Goal: Information Seeking & Learning: Find specific fact

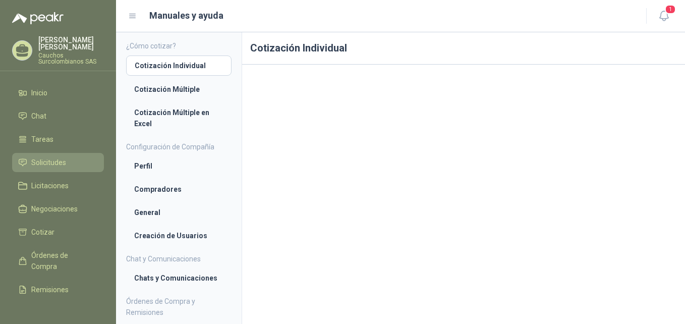
click at [52, 157] on span "Solicitudes" at bounding box center [48, 162] width 35 height 11
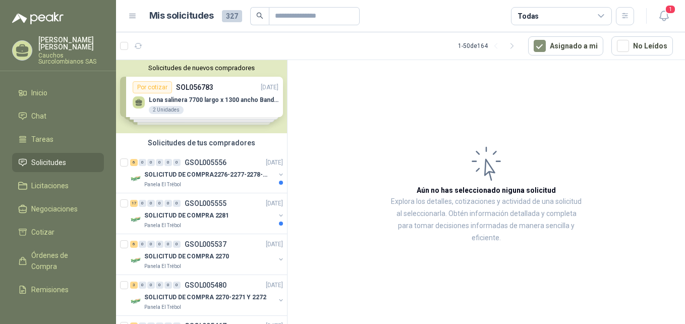
scroll to position [33, 0]
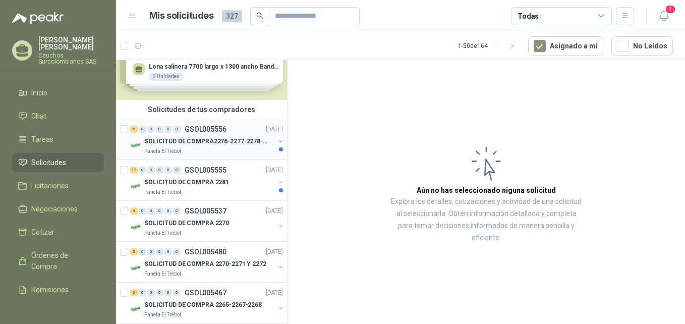
click at [230, 135] on div "SOLICITUD DE COMPRA2276-2277-2278-2284-2285-" at bounding box center [209, 141] width 131 height 12
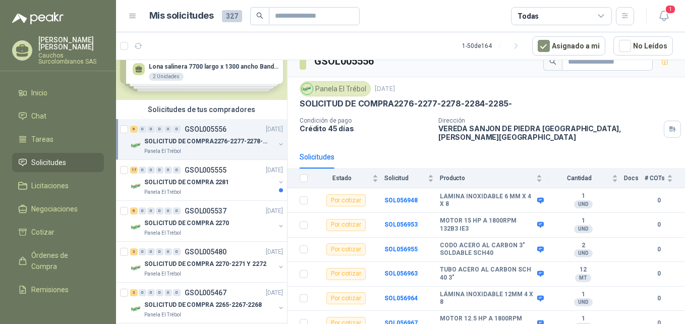
scroll to position [15, 0]
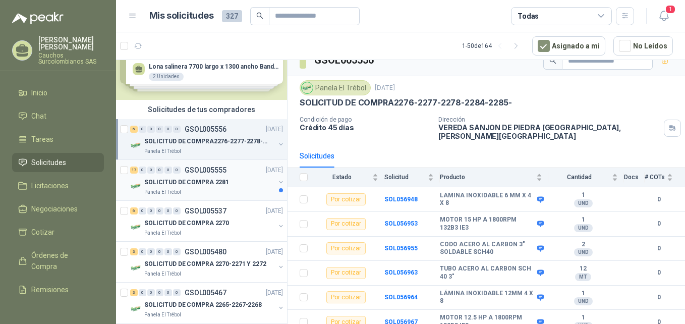
click at [204, 174] on div "17 0 0 0 0 0 GSOL005555 [DATE]" at bounding box center [207, 170] width 155 height 12
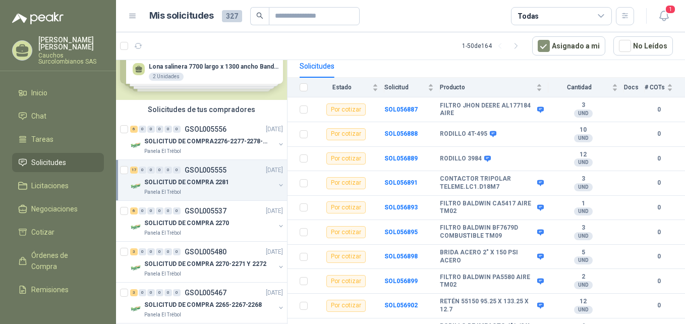
scroll to position [103, 0]
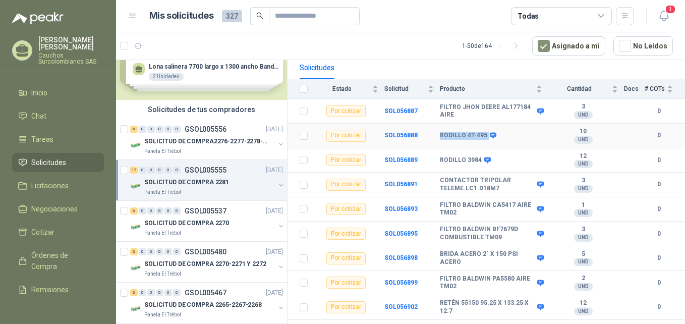
drag, startPoint x: 484, startPoint y: 128, endPoint x: 440, endPoint y: 127, distance: 44.9
click at [440, 132] on div "RODILLO 4T-495" at bounding box center [467, 136] width 55 height 8
copy div "RODILLO 4T-495"
drag, startPoint x: 479, startPoint y: 153, endPoint x: 441, endPoint y: 152, distance: 38.8
click at [441, 156] on div "RODILLO 3984" at bounding box center [464, 160] width 49 height 8
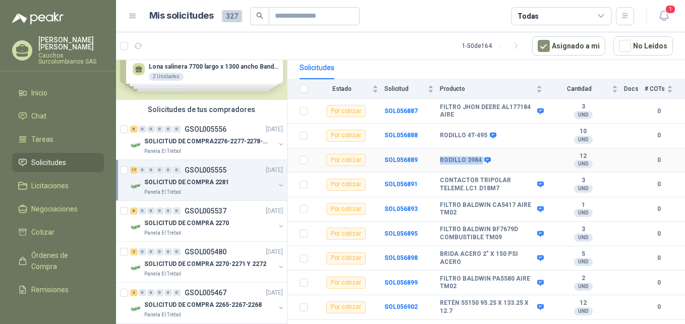
copy div "RODILLO 3984"
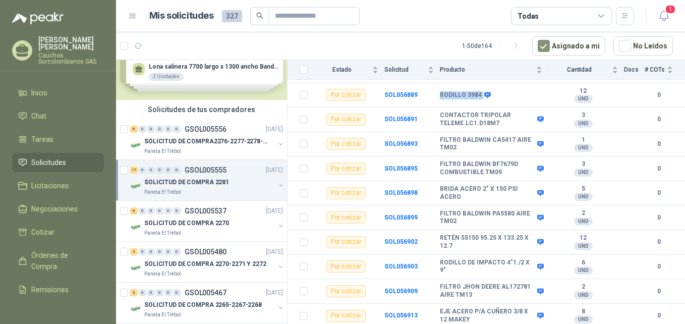
scroll to position [201, 0]
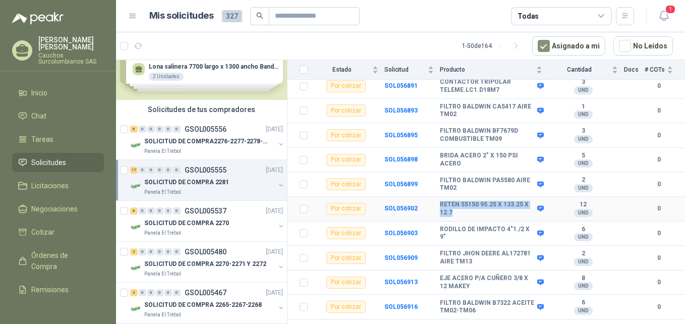
drag, startPoint x: 452, startPoint y: 205, endPoint x: 436, endPoint y: 198, distance: 17.8
click at [436, 198] on tr "Por cotizar SOL056902 RETÉN 55150 95.25 X 133.25 X 12.7 12 UND  0" at bounding box center [485, 209] width 397 height 25
copy tr "RETÉN 55150 95.25 X 133.25 X 12.7"
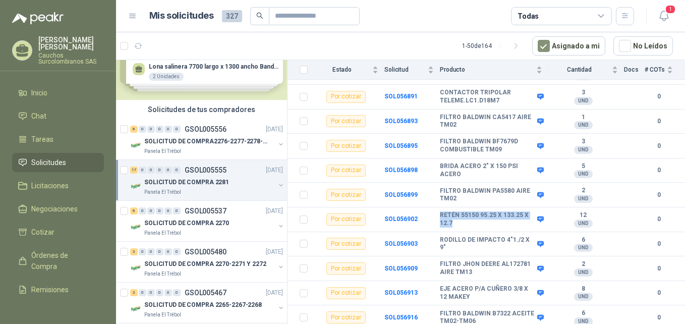
scroll to position [211, 0]
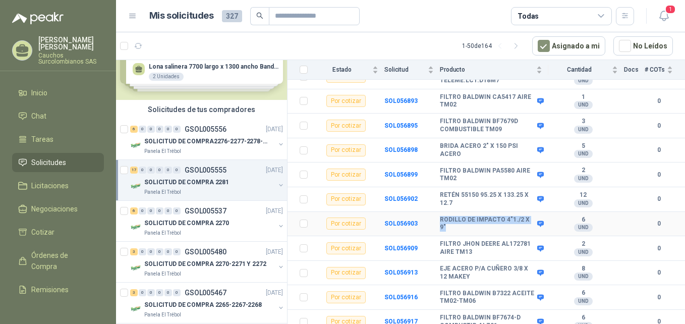
drag, startPoint x: 440, startPoint y: 212, endPoint x: 450, endPoint y: 221, distance: 13.2
click at [450, 221] on b "RODILLO DE IMPACTO 4"1./2 X 9"" at bounding box center [487, 224] width 95 height 16
copy b "RODILLO DE IMPACTO 4"1./2 X 9""
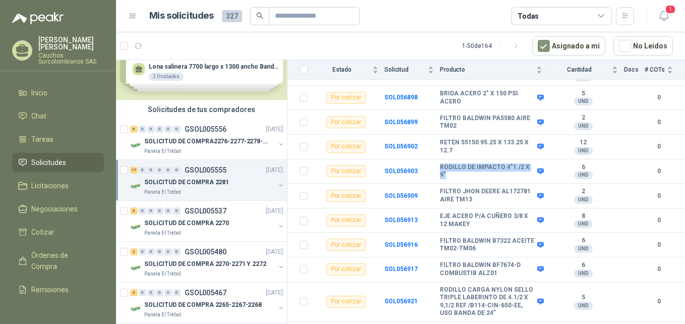
scroll to position [299, 0]
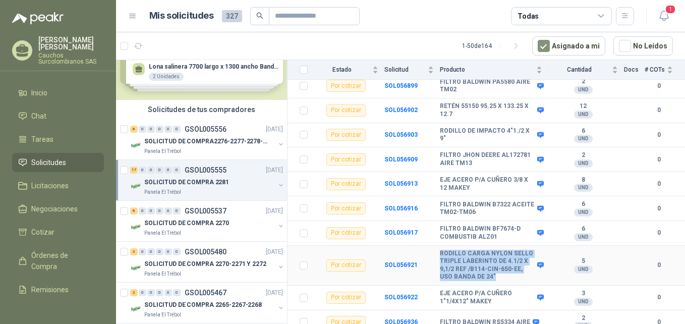
drag, startPoint x: 440, startPoint y: 246, endPoint x: 498, endPoint y: 272, distance: 63.4
click at [498, 272] on b "RODILLO CARGA NYLON SELLO TRIPLE LABERINTO DE 4.1/2 X 9,1/2 REF /B114-CIN-650-E…" at bounding box center [487, 265] width 95 height 31
copy b "RODILLO CARGA NYLON SELLO TRIPLE LABERINTO DE 4.1/2 X 9,1/2 REF /B114-CIN-650-E…"
